Goal: Task Accomplishment & Management: Manage account settings

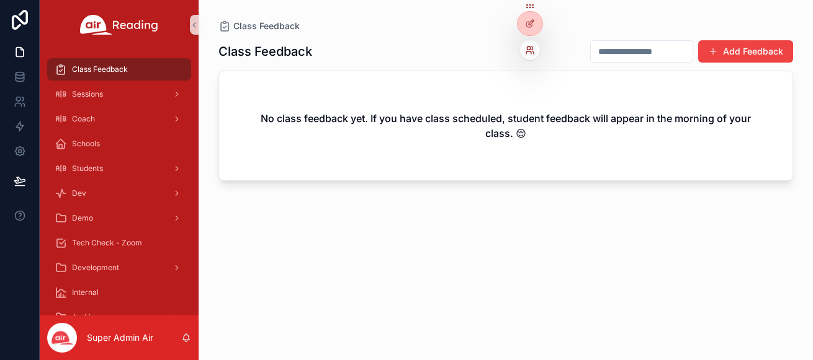
click at [534, 51] on icon at bounding box center [530, 50] width 10 height 10
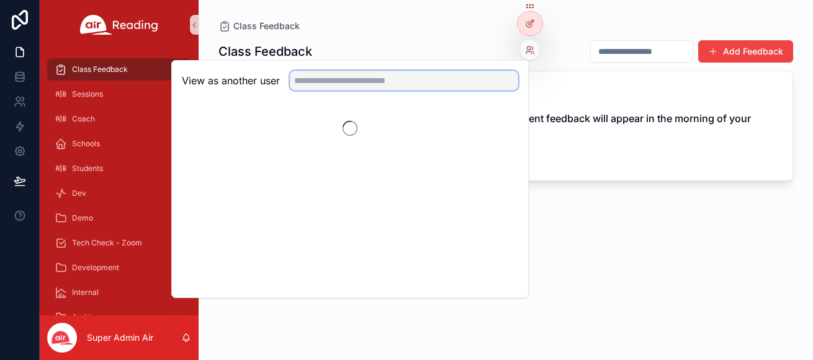
click at [410, 84] on input "text" at bounding box center [404, 81] width 228 height 20
paste input "**********"
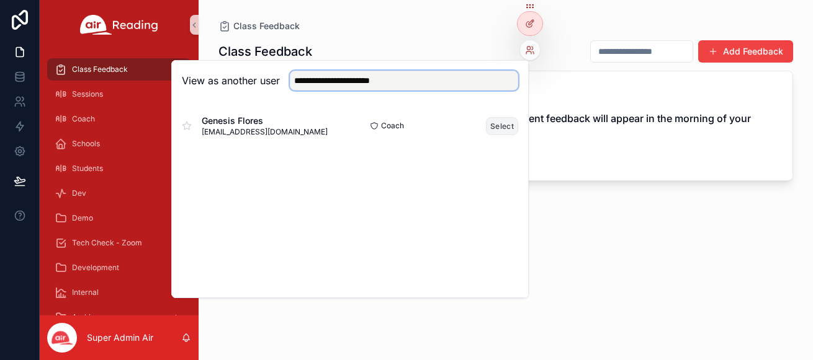
type input "**********"
click at [504, 124] on button "Select" at bounding box center [502, 126] width 32 height 18
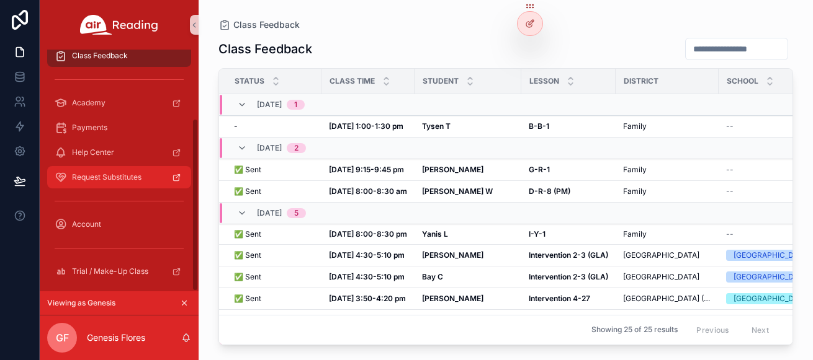
scroll to position [96, 0]
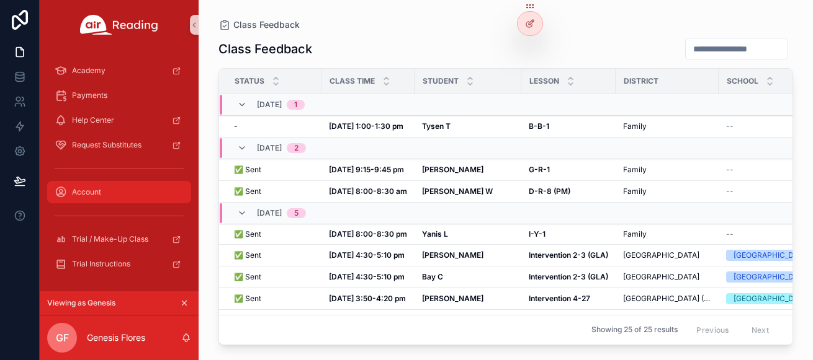
click at [111, 198] on div "Account" at bounding box center [119, 192] width 129 height 20
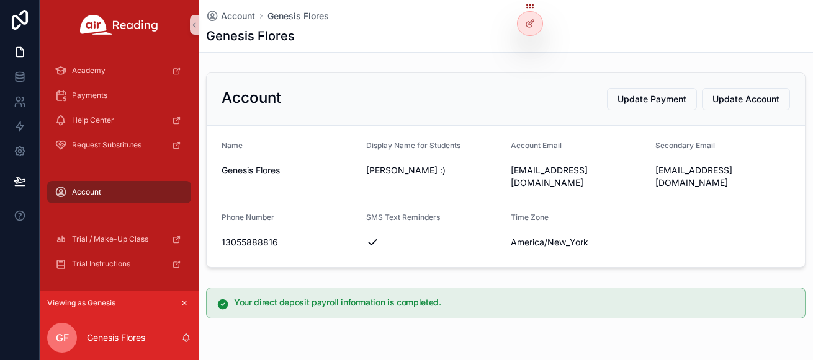
scroll to position [7, 0]
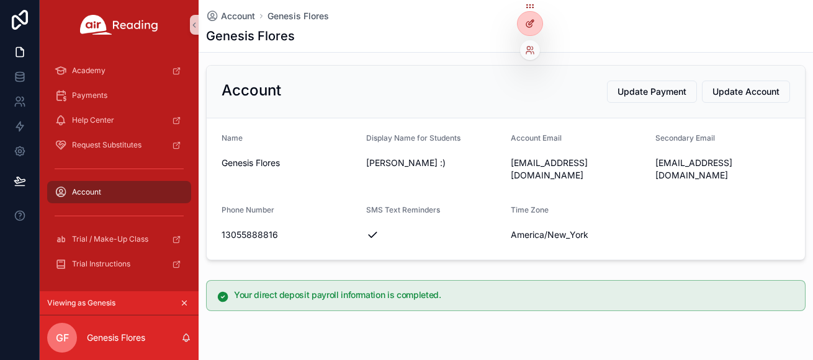
click at [533, 20] on icon at bounding box center [531, 22] width 5 height 5
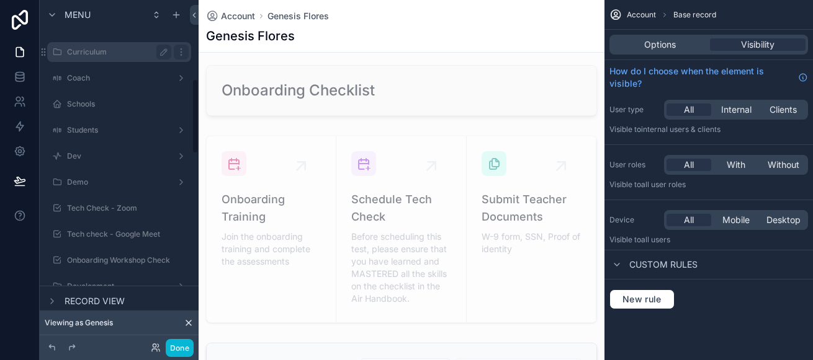
scroll to position [396, 0]
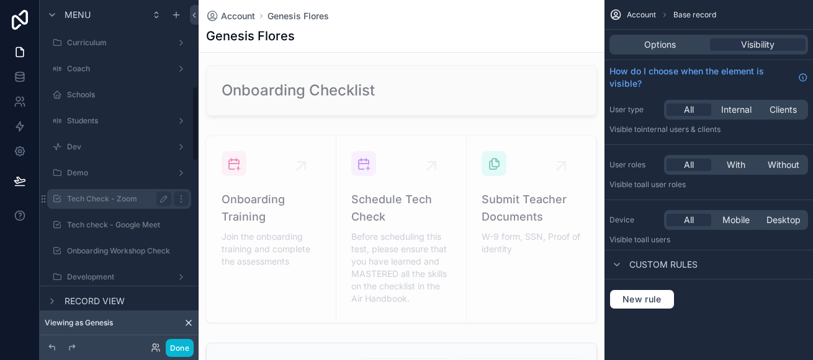
click at [72, 200] on label "Tech Check - Zoom" at bounding box center [116, 199] width 99 height 10
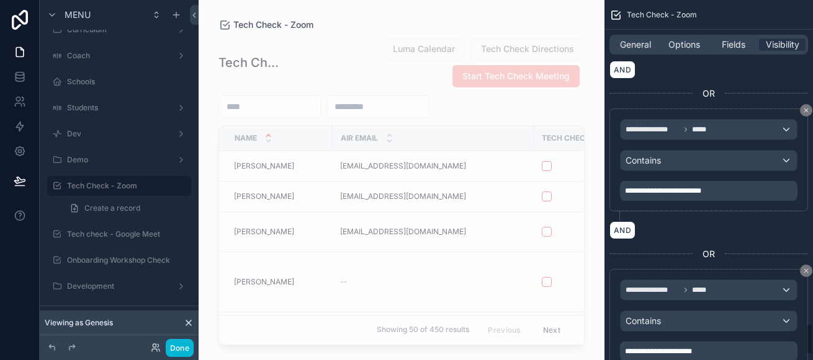
scroll to position [3671, 0]
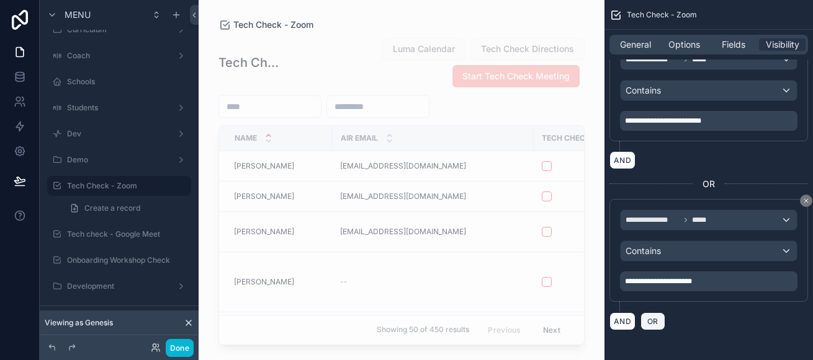
click at [655, 325] on span "OR" at bounding box center [653, 321] width 16 height 9
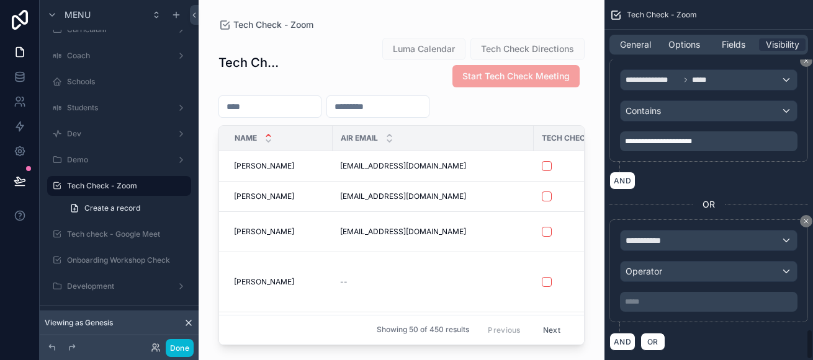
scroll to position [3829, 0]
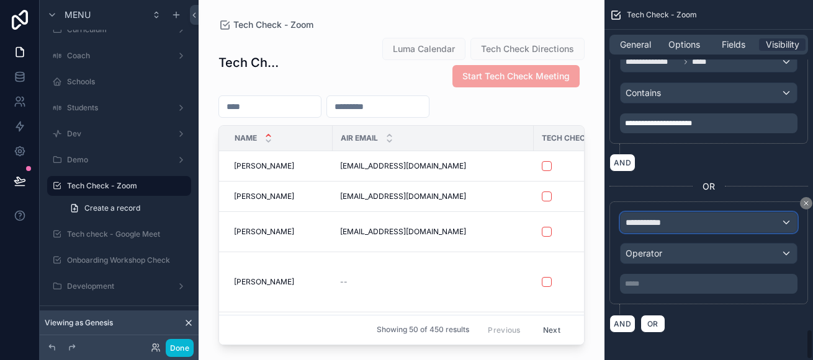
click at [667, 223] on span "**********" at bounding box center [648, 223] width 46 height 12
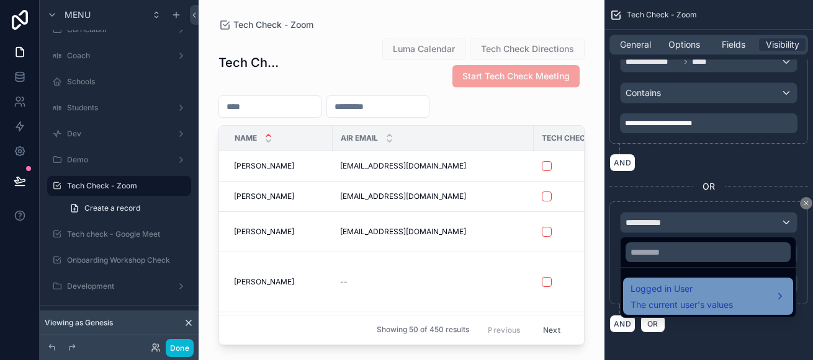
click at [692, 283] on span "Logged in User" at bounding box center [681, 289] width 102 height 15
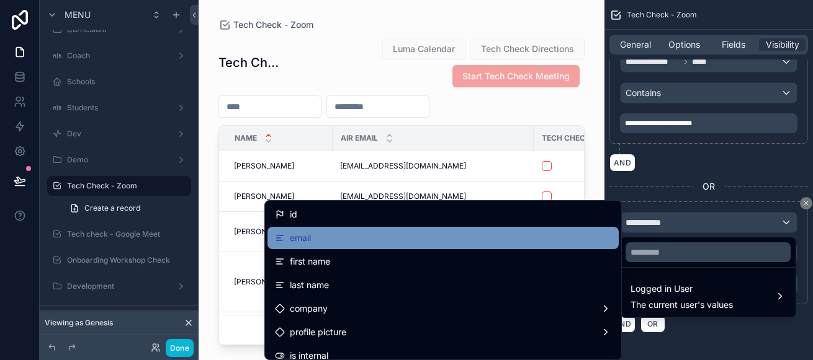
click at [373, 231] on div "email" at bounding box center [443, 238] width 336 height 15
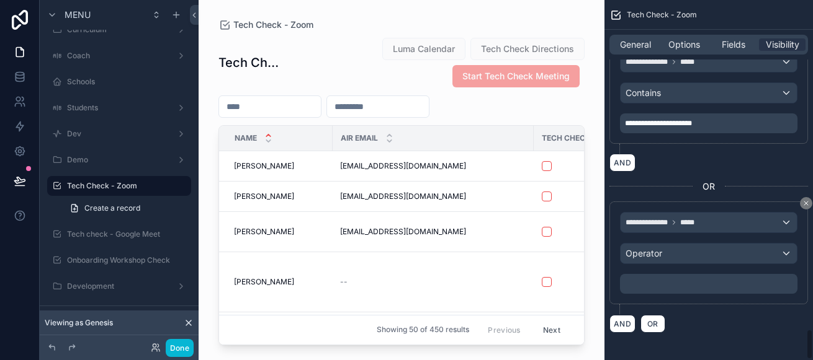
click at [659, 285] on p "﻿" at bounding box center [710, 284] width 170 height 10
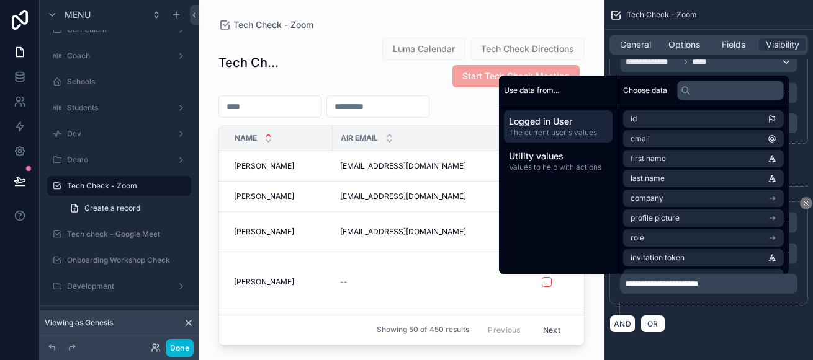
click at [734, 316] on div "AND OR" at bounding box center [708, 324] width 199 height 19
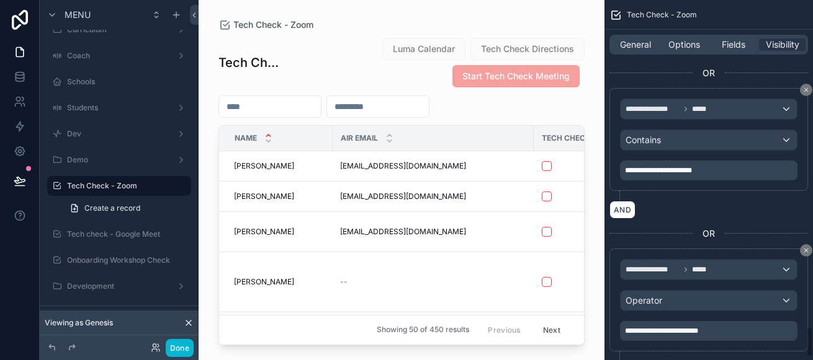
scroll to position [3800, 0]
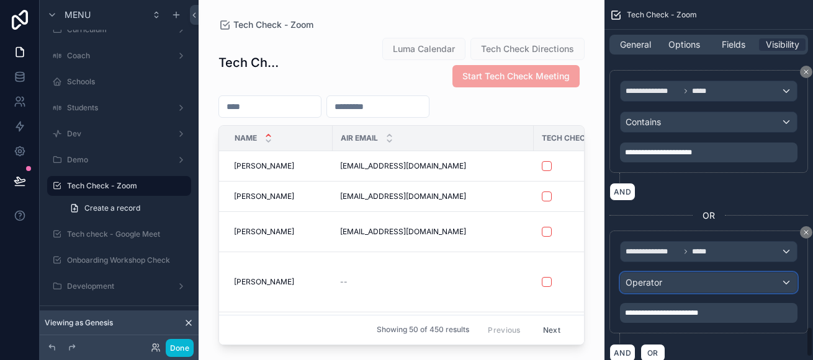
click at [677, 285] on div "Operator" at bounding box center [708, 283] width 176 height 20
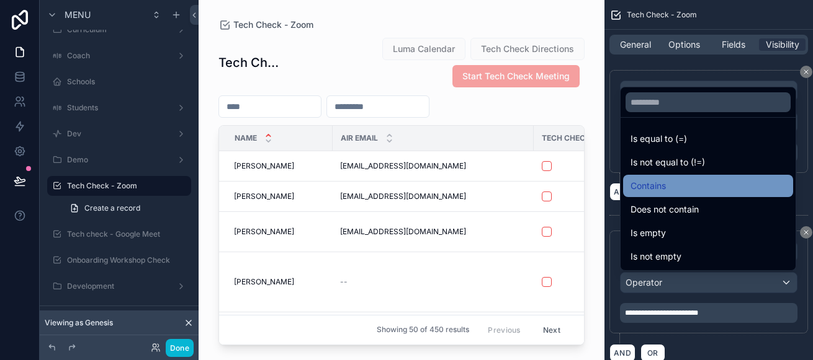
click at [700, 188] on div "Contains" at bounding box center [707, 186] width 155 height 15
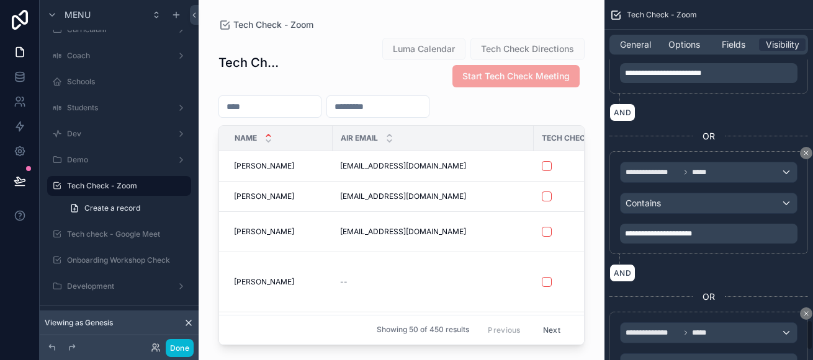
scroll to position [3832, 0]
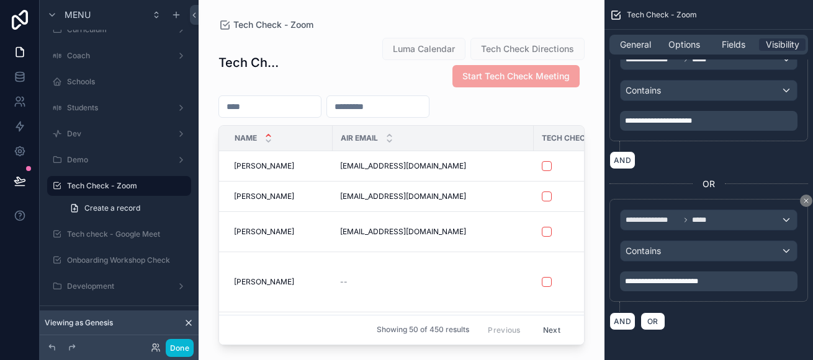
click at [525, 108] on div "scrollable content" at bounding box center [402, 173] width 406 height 346
click at [71, 233] on label "Tech check - Google Meet" at bounding box center [116, 235] width 99 height 10
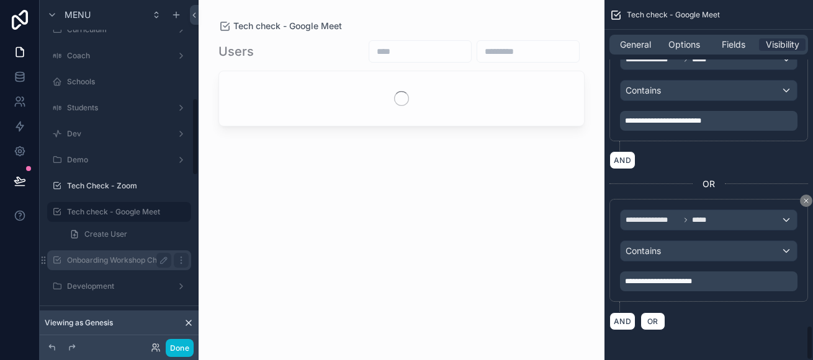
scroll to position [3350, 0]
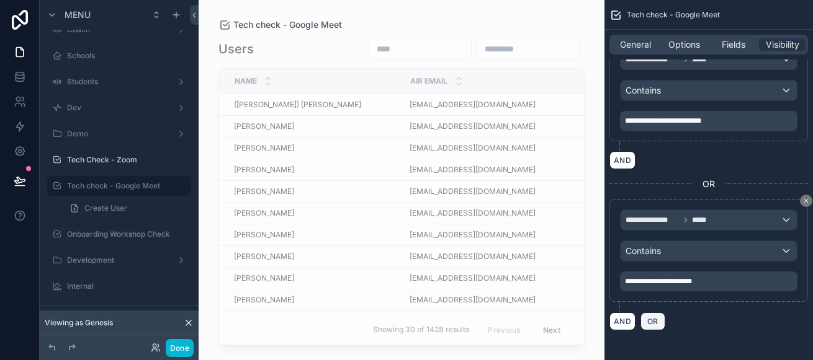
click at [656, 322] on span "OR" at bounding box center [653, 321] width 16 height 9
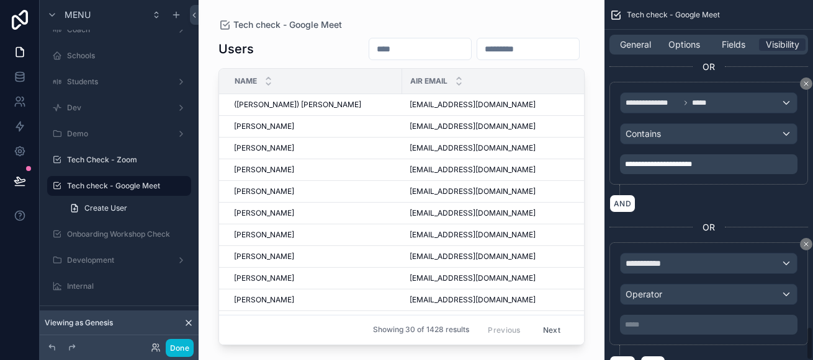
scroll to position [3511, 0]
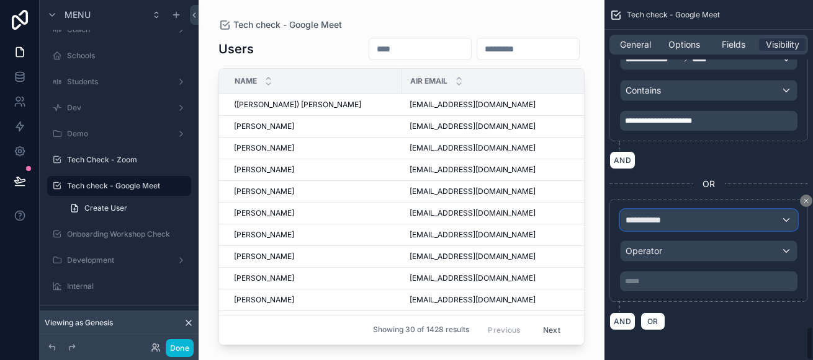
click at [688, 221] on div "**********" at bounding box center [708, 220] width 176 height 20
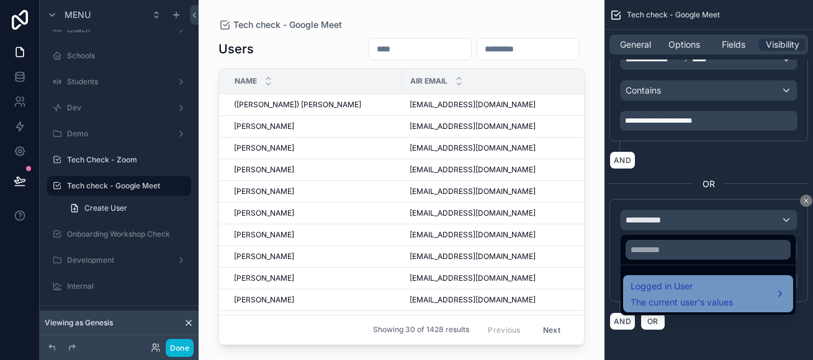
click at [683, 291] on span "Logged in User" at bounding box center [681, 286] width 102 height 15
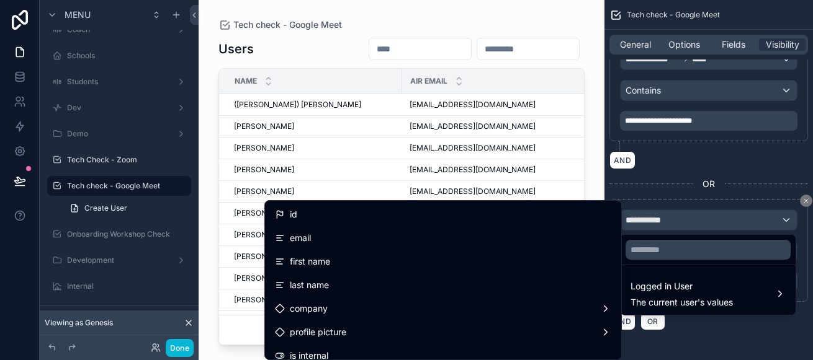
click at [362, 244] on div "email" at bounding box center [443, 238] width 336 height 15
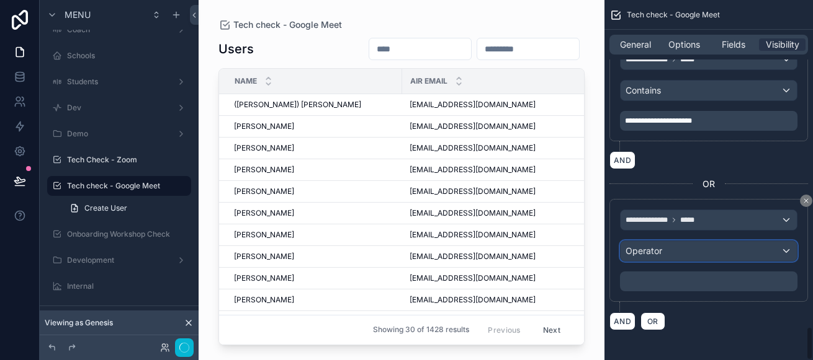
click at [669, 254] on div "Operator" at bounding box center [708, 251] width 176 height 20
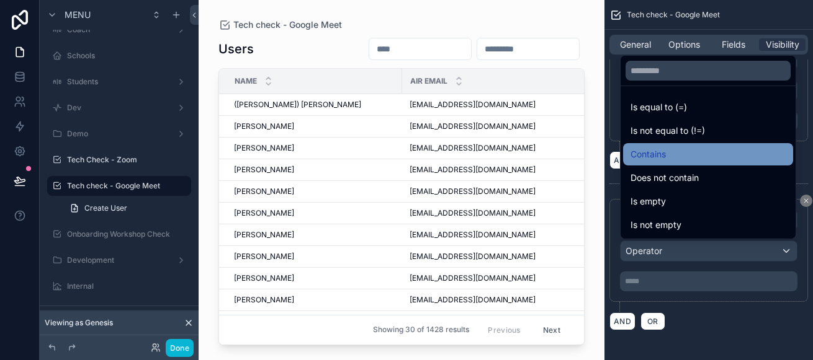
click at [671, 159] on div "Contains" at bounding box center [707, 154] width 155 height 15
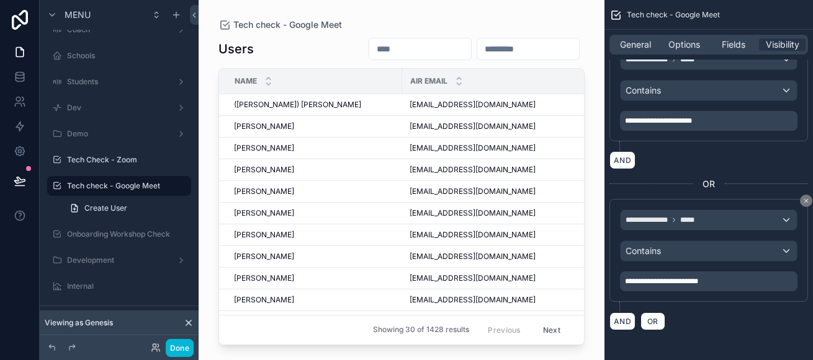
click at [520, 332] on div "Showing 30 of 1428 results Previous Next" at bounding box center [401, 330] width 365 height 30
click at [184, 348] on button "Done" at bounding box center [180, 348] width 28 height 18
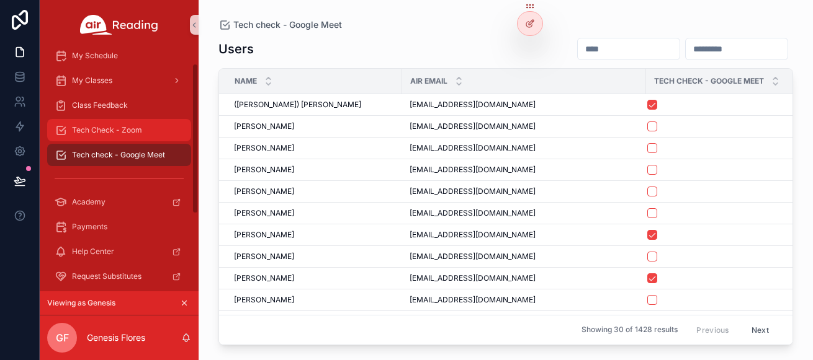
scroll to position [0, 0]
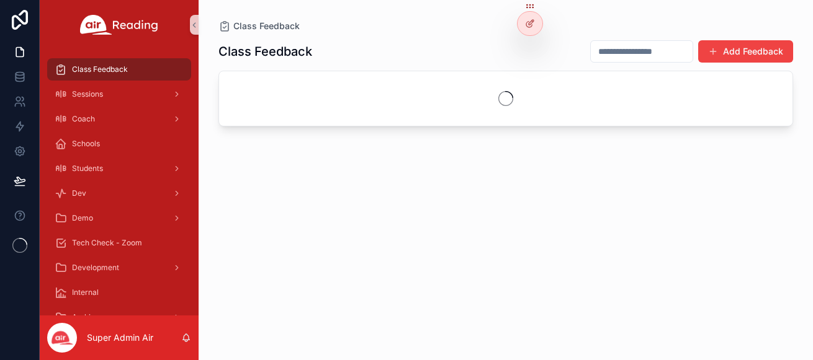
click at [0, 0] on icon at bounding box center [0, 0] width 0 height 0
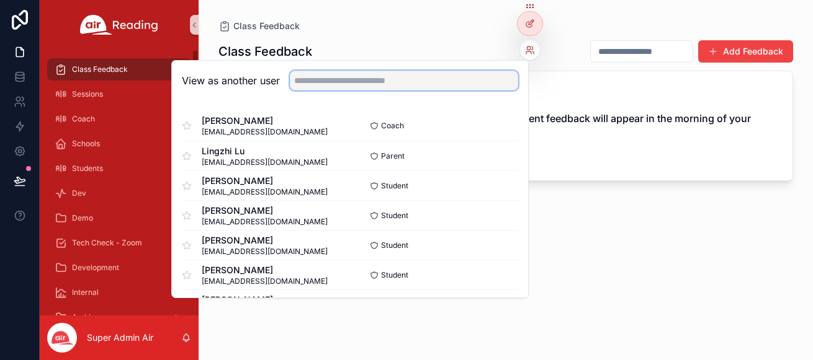
click at [394, 82] on input "text" at bounding box center [404, 81] width 228 height 20
paste input "**********"
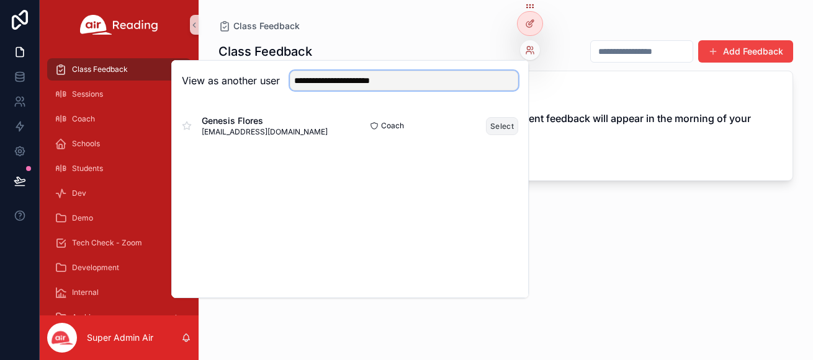
type input "**********"
click at [498, 130] on button "Select" at bounding box center [502, 126] width 32 height 18
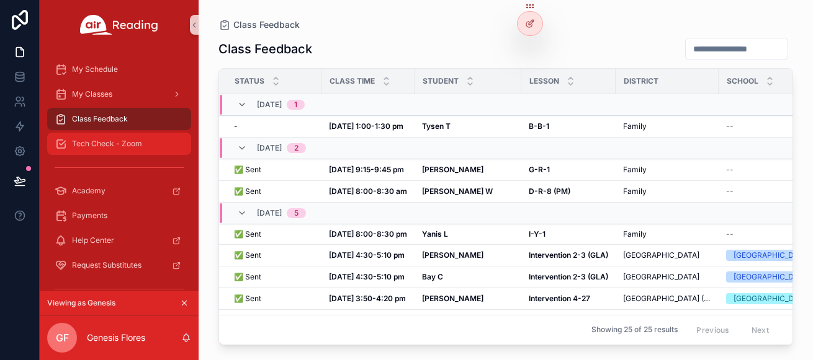
click at [117, 146] on span "Tech Check - Zoom" at bounding box center [107, 144] width 70 height 10
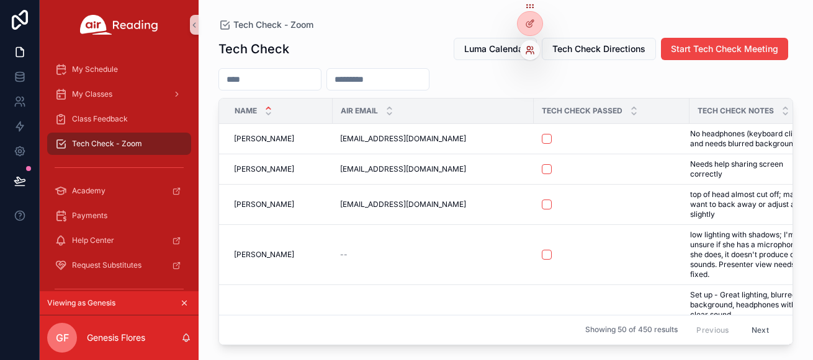
click at [534, 52] on icon at bounding box center [530, 50] width 10 height 10
click at [529, 27] on icon at bounding box center [530, 24] width 10 height 10
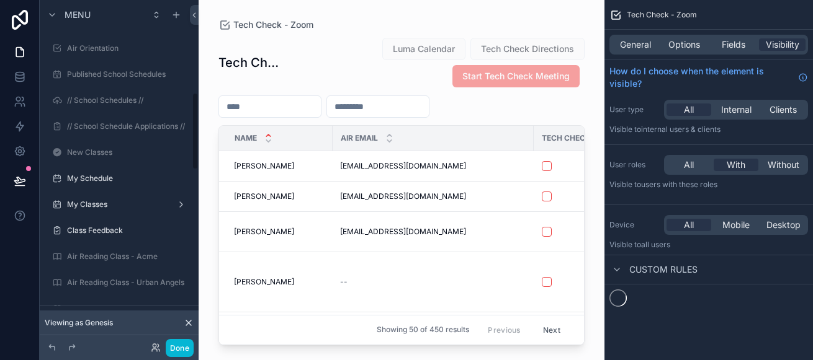
scroll to position [410, 0]
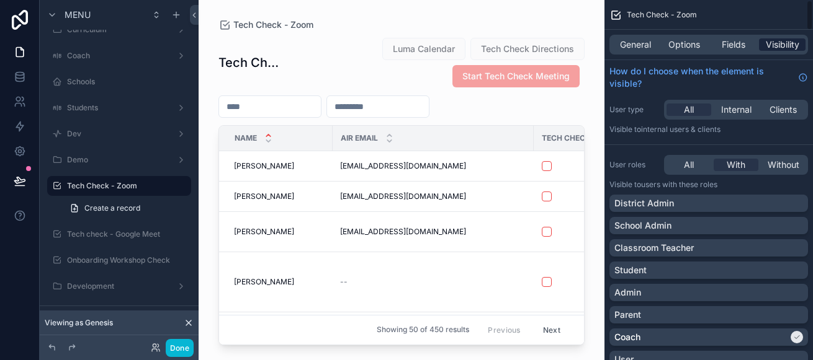
click at [785, 47] on span "Visibility" at bounding box center [783, 44] width 34 height 12
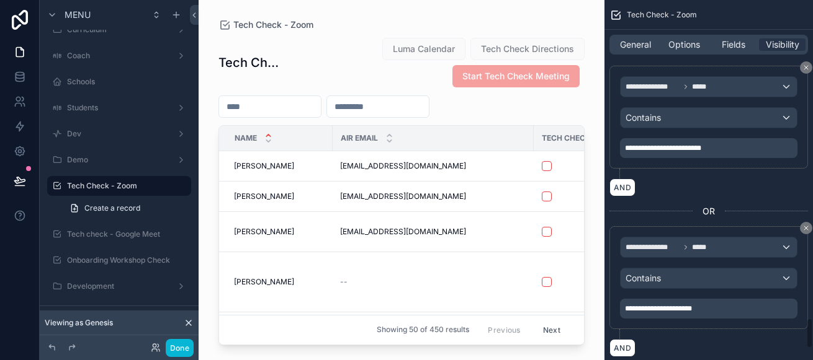
scroll to position [3832, 0]
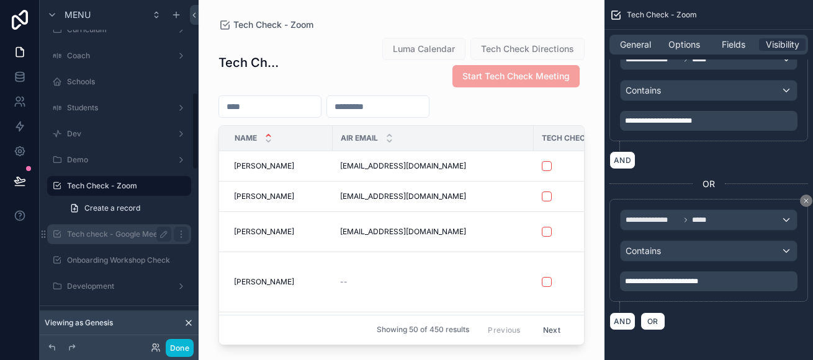
click at [100, 231] on label "Tech check - Google Meet" at bounding box center [116, 235] width 99 height 10
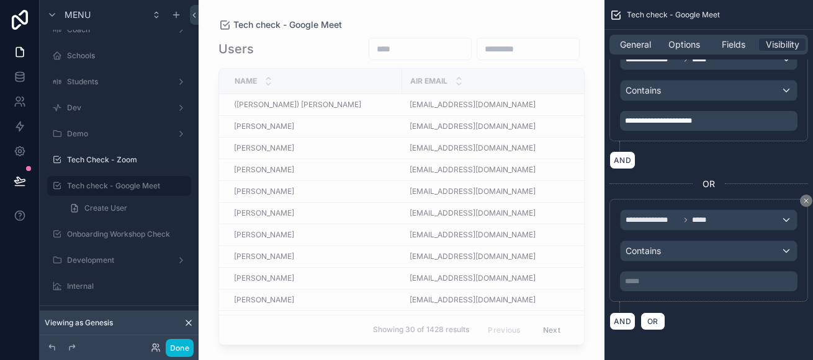
scroll to position [3495, 0]
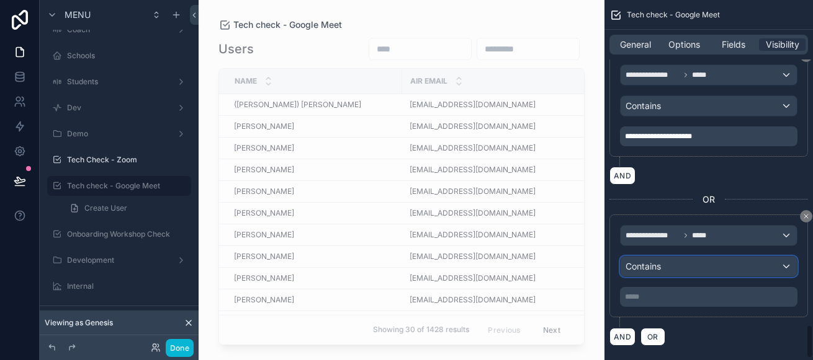
click at [652, 267] on span "Contains" at bounding box center [642, 267] width 35 height 12
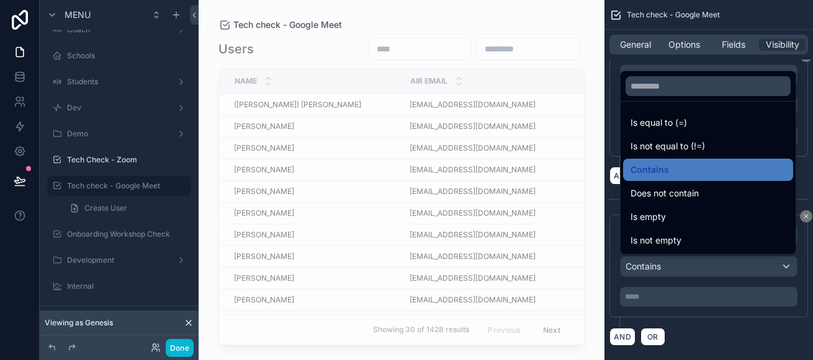
click at [652, 267] on div "scrollable content" at bounding box center [406, 180] width 813 height 360
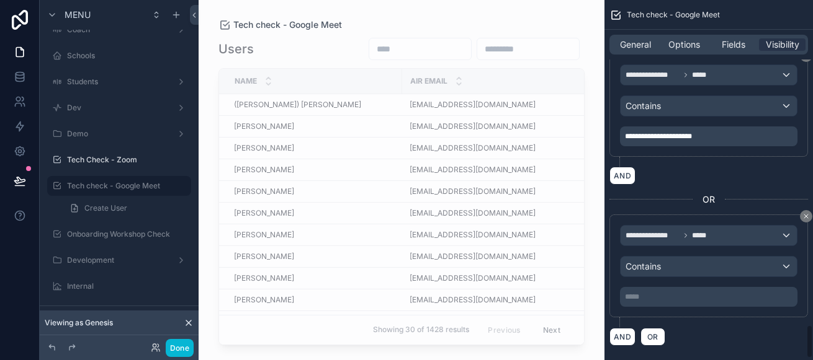
click at [647, 302] on p "***** ﻿" at bounding box center [710, 297] width 170 height 10
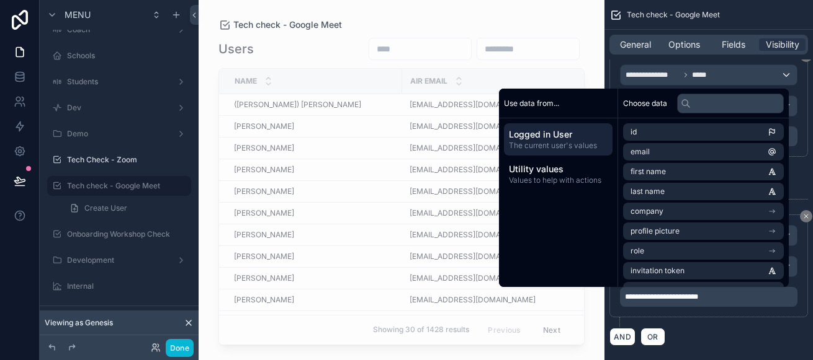
click at [777, 345] on div "AND OR" at bounding box center [708, 337] width 199 height 19
click at [743, 162] on div "**********" at bounding box center [708, 110] width 199 height 113
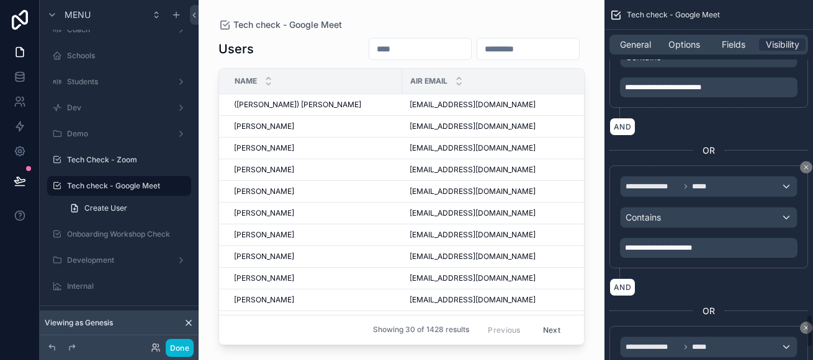
click at [721, 123] on div "AND" at bounding box center [708, 127] width 199 height 18
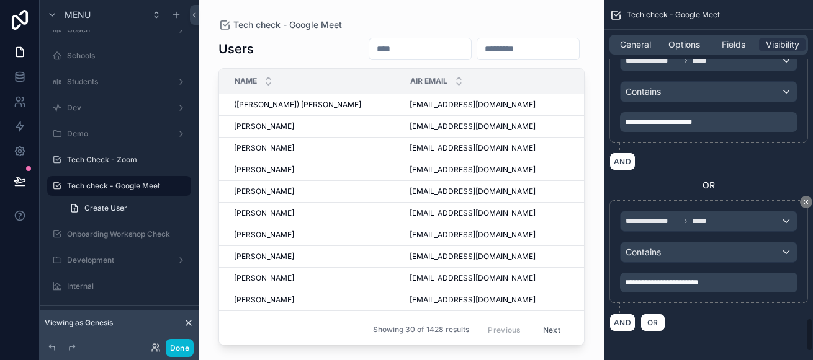
scroll to position [3511, 0]
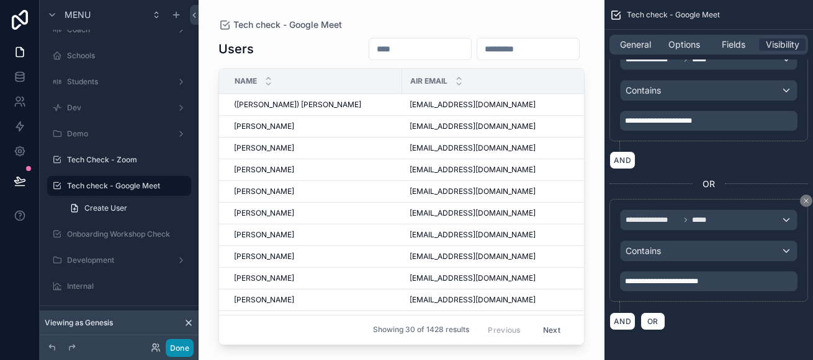
click at [180, 349] on button "Done" at bounding box center [180, 348] width 28 height 18
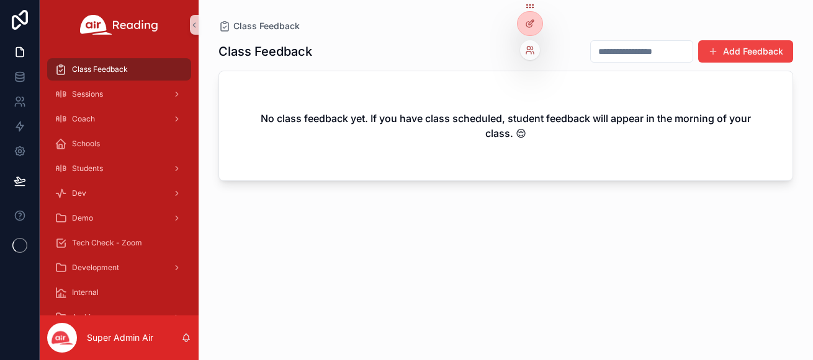
click at [536, 53] on div at bounding box center [530, 50] width 20 height 20
click at [530, 50] on icon at bounding box center [530, 50] width 10 height 10
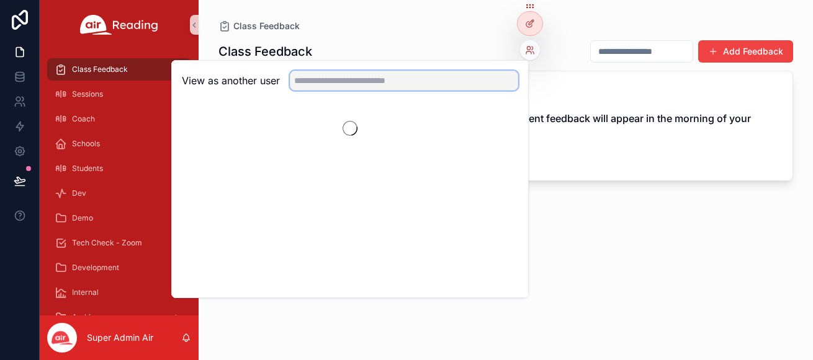
click at [371, 88] on input "text" at bounding box center [404, 81] width 228 height 20
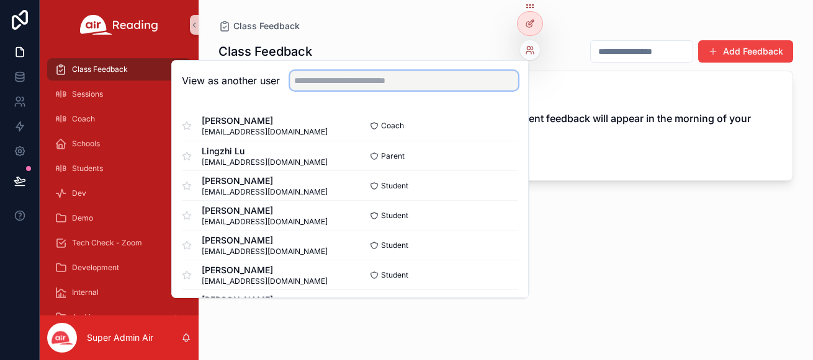
paste input "**********"
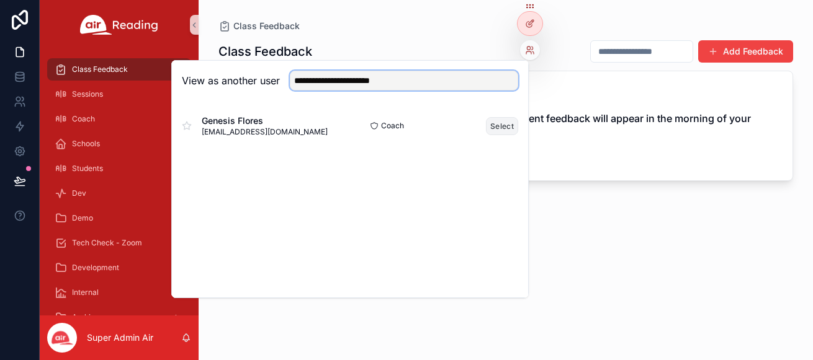
type input "**********"
click at [509, 126] on button "Select" at bounding box center [502, 126] width 32 height 18
